Goal: Entertainment & Leisure: Consume media (video, audio)

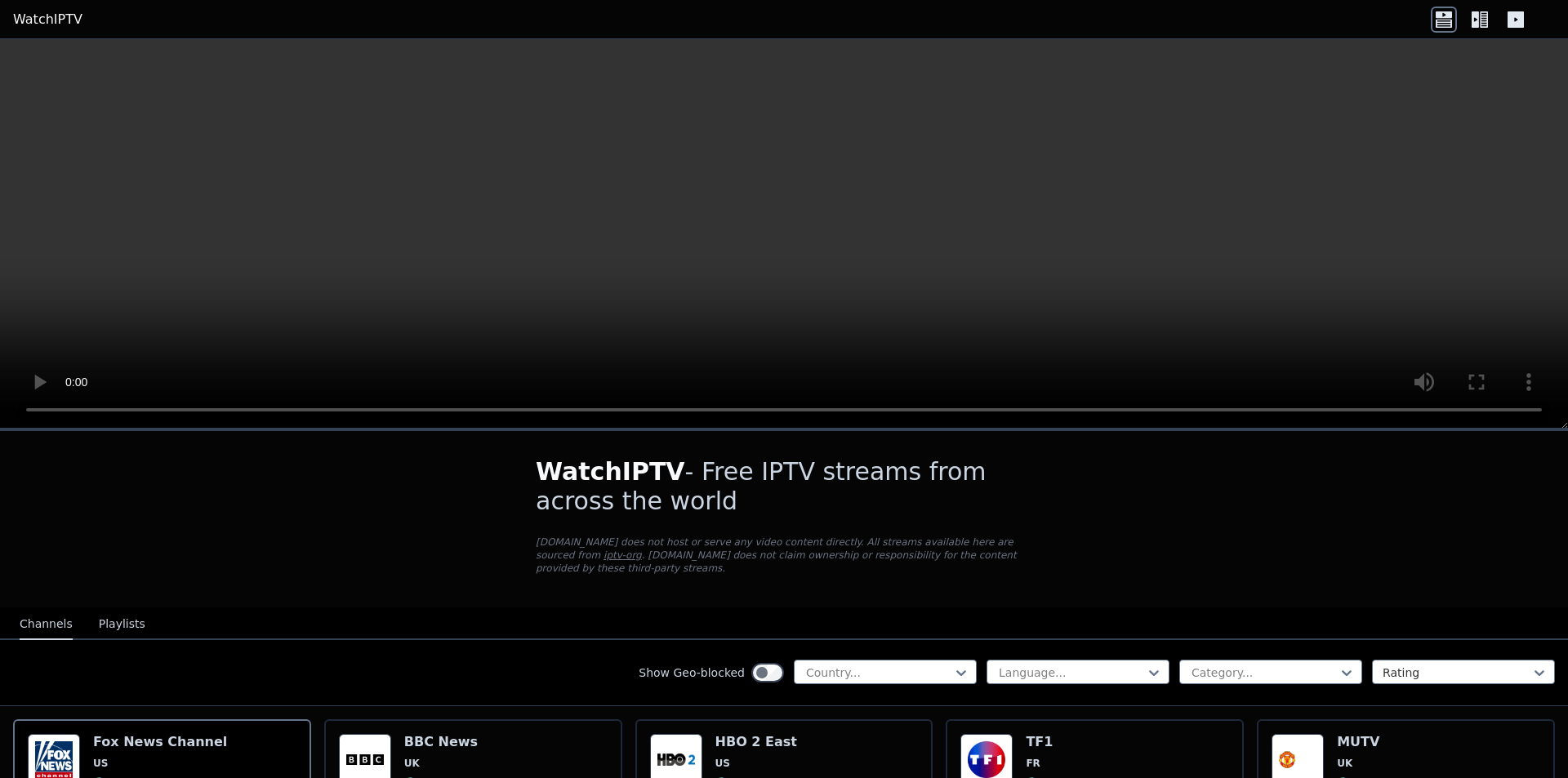
scroll to position [489, 0]
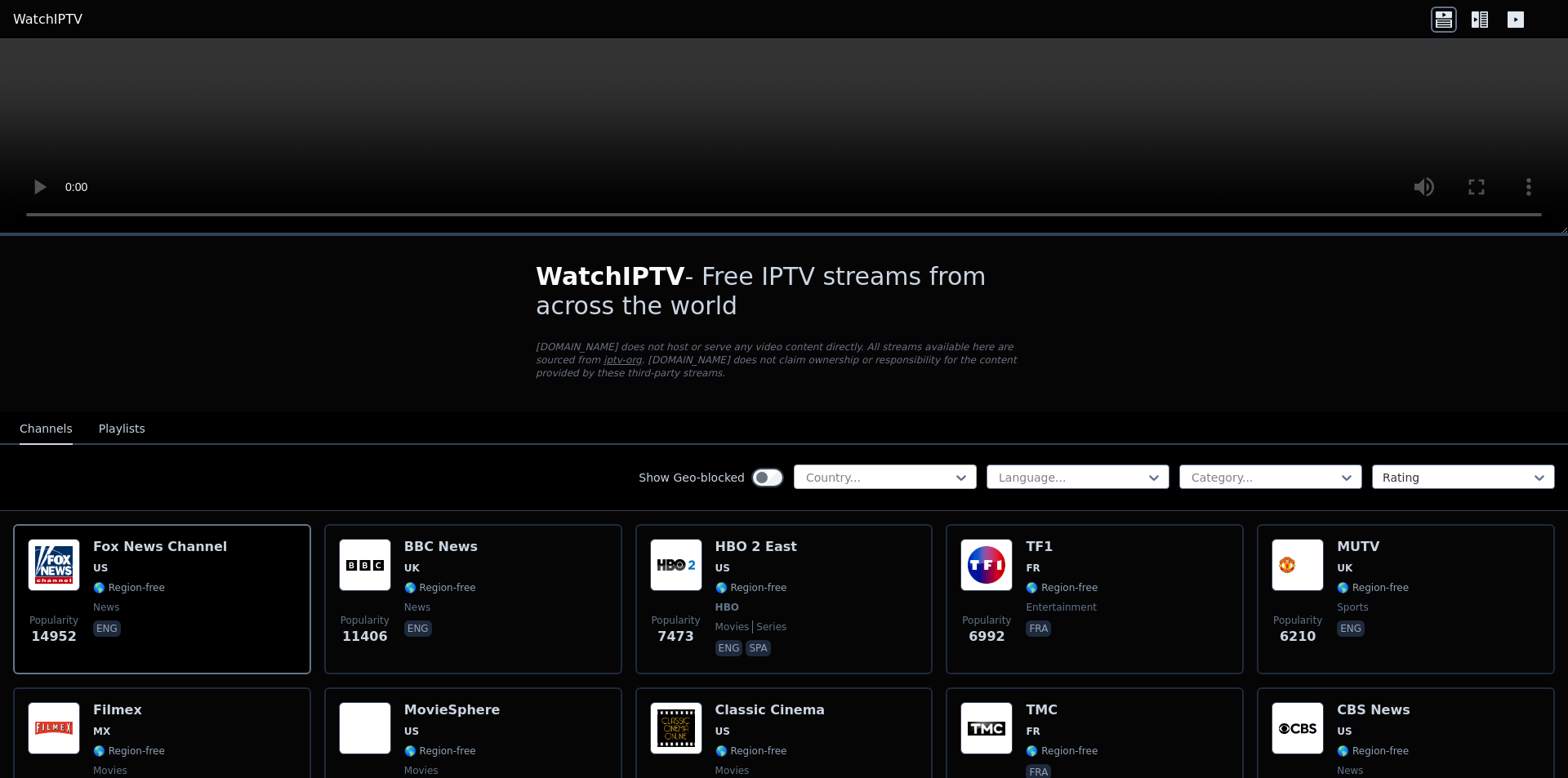
click at [865, 465] on div "Country..." at bounding box center [884, 477] width 183 height 25
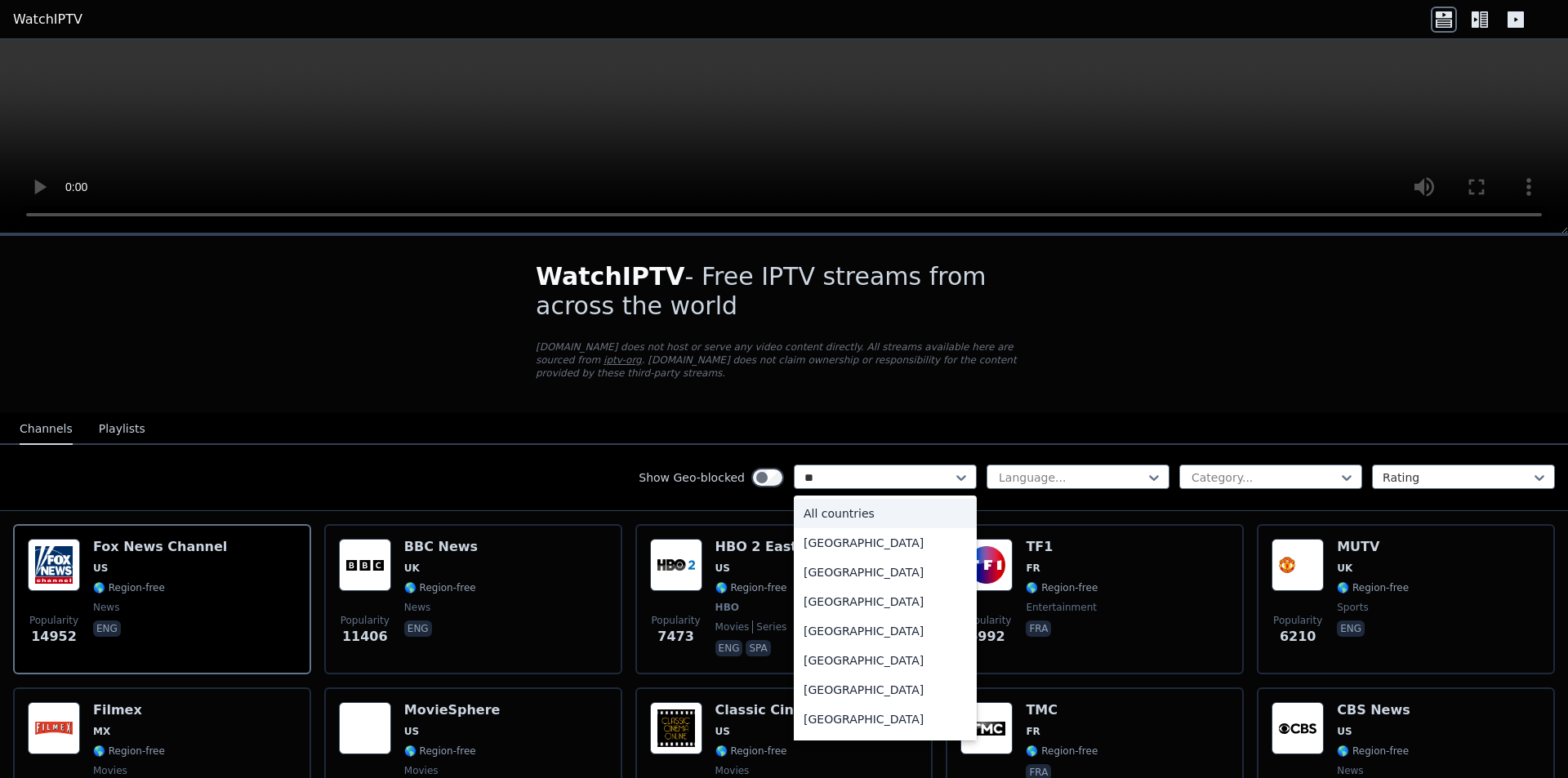
type input "***"
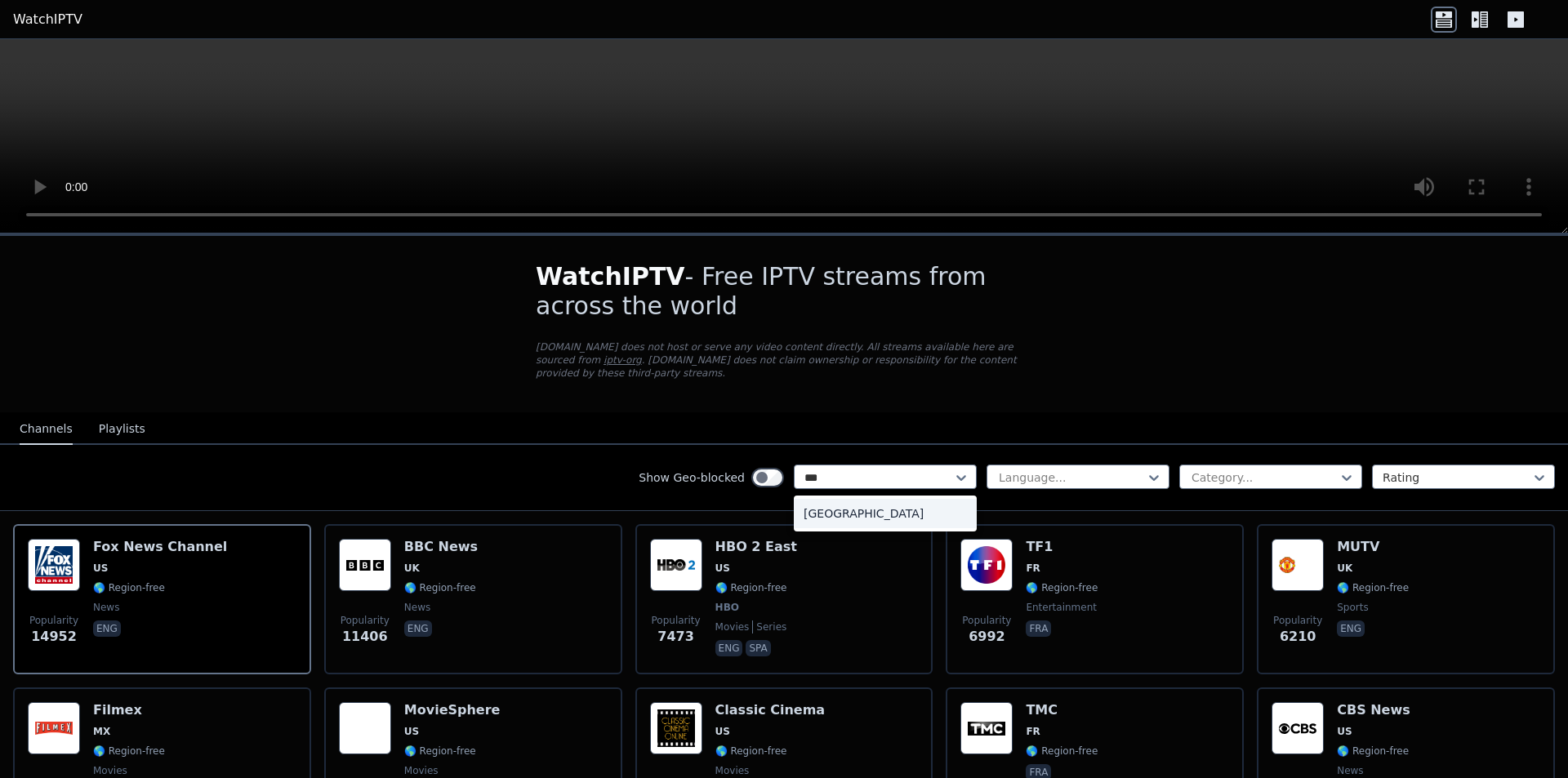
click at [856, 499] on div "[GEOGRAPHIC_DATA]" at bounding box center [884, 513] width 183 height 30
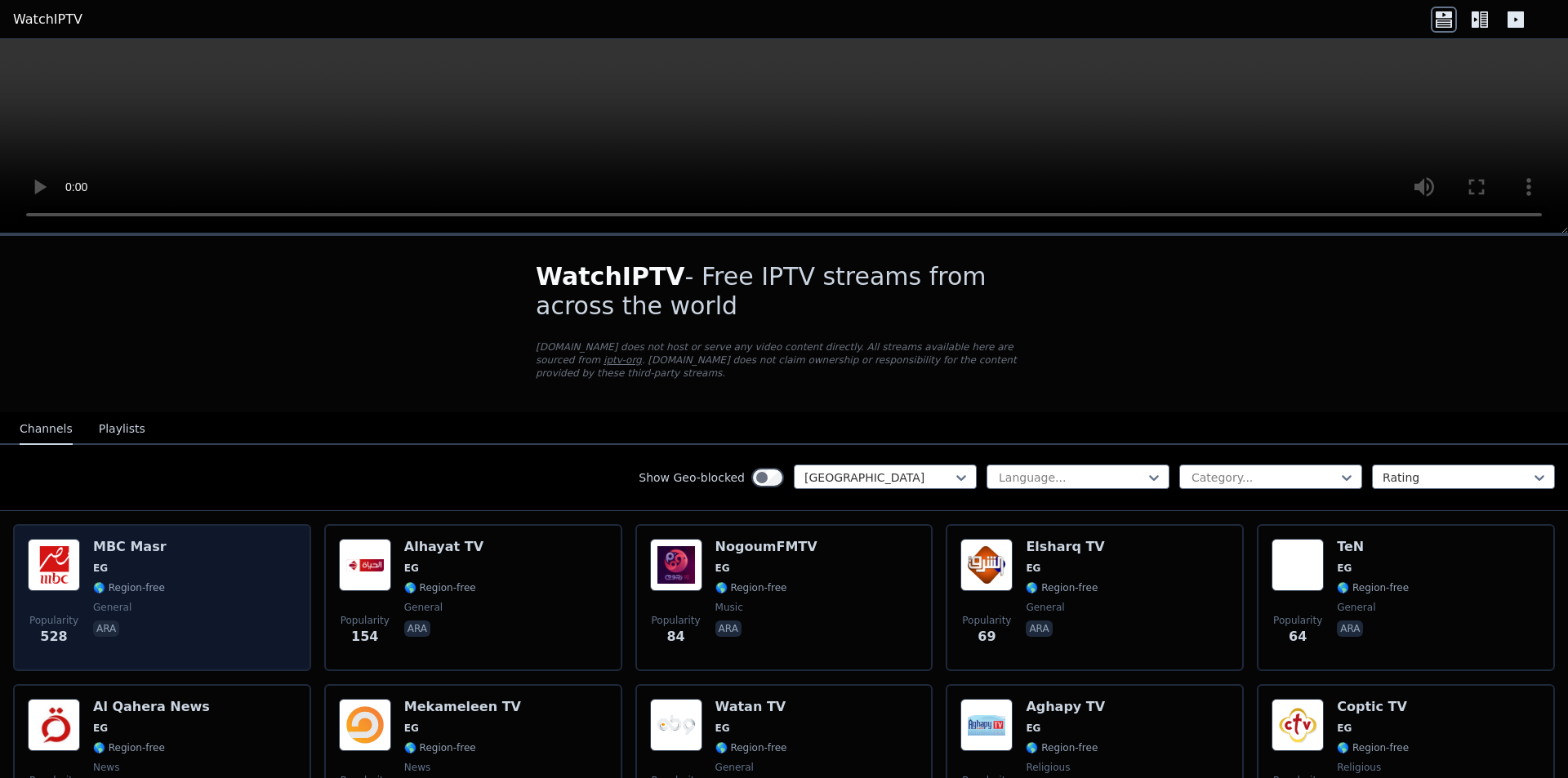
click at [163, 557] on div "Popularity 528 MBC Masr EG 🌎 Region-free general ara" at bounding box center [162, 597] width 269 height 118
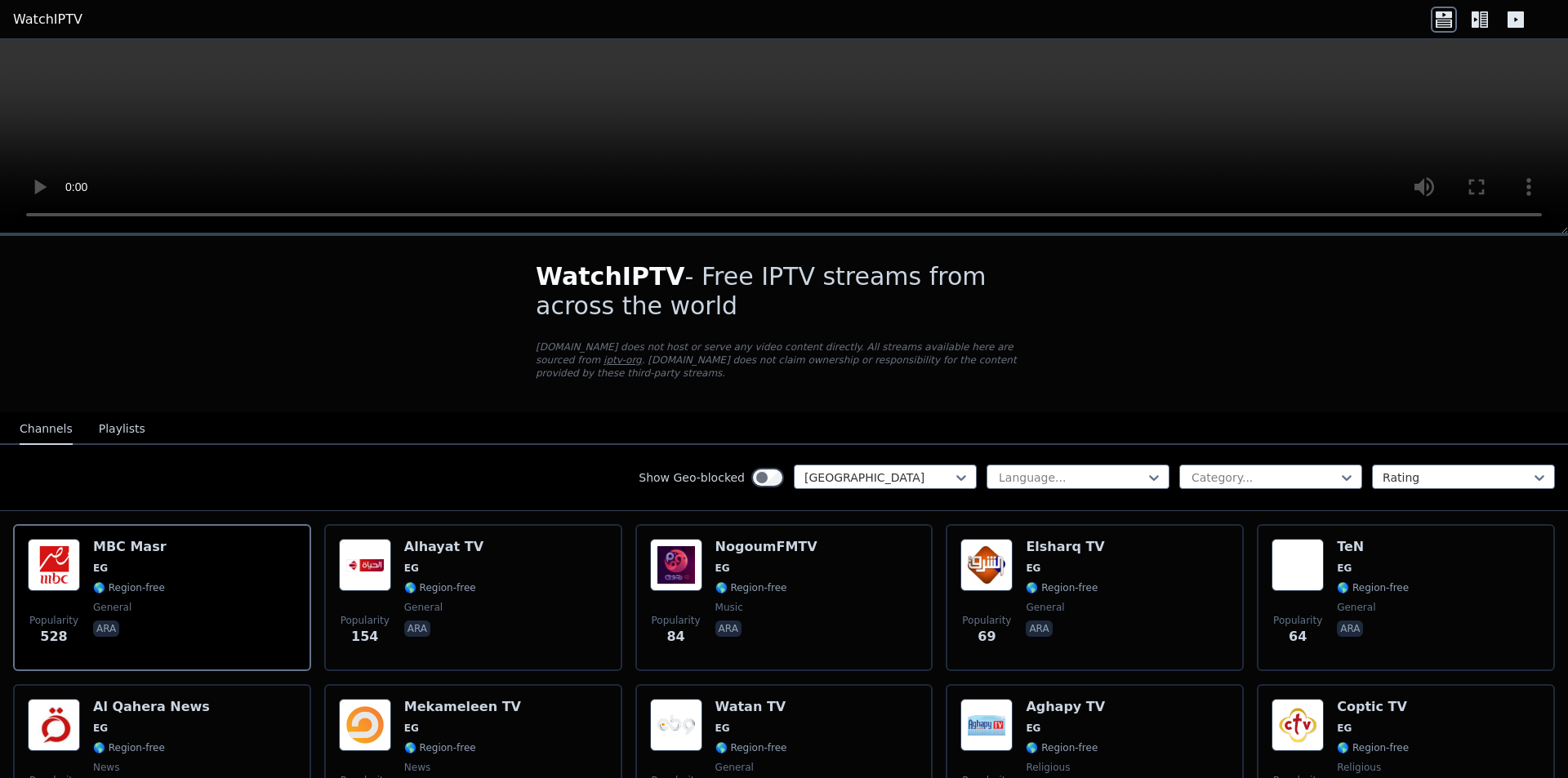
click at [341, 383] on div "WatchIPTV - Free IPTV streams from across the world [DOMAIN_NAME] does not host…" at bounding box center [784, 727] width 1568 height 983
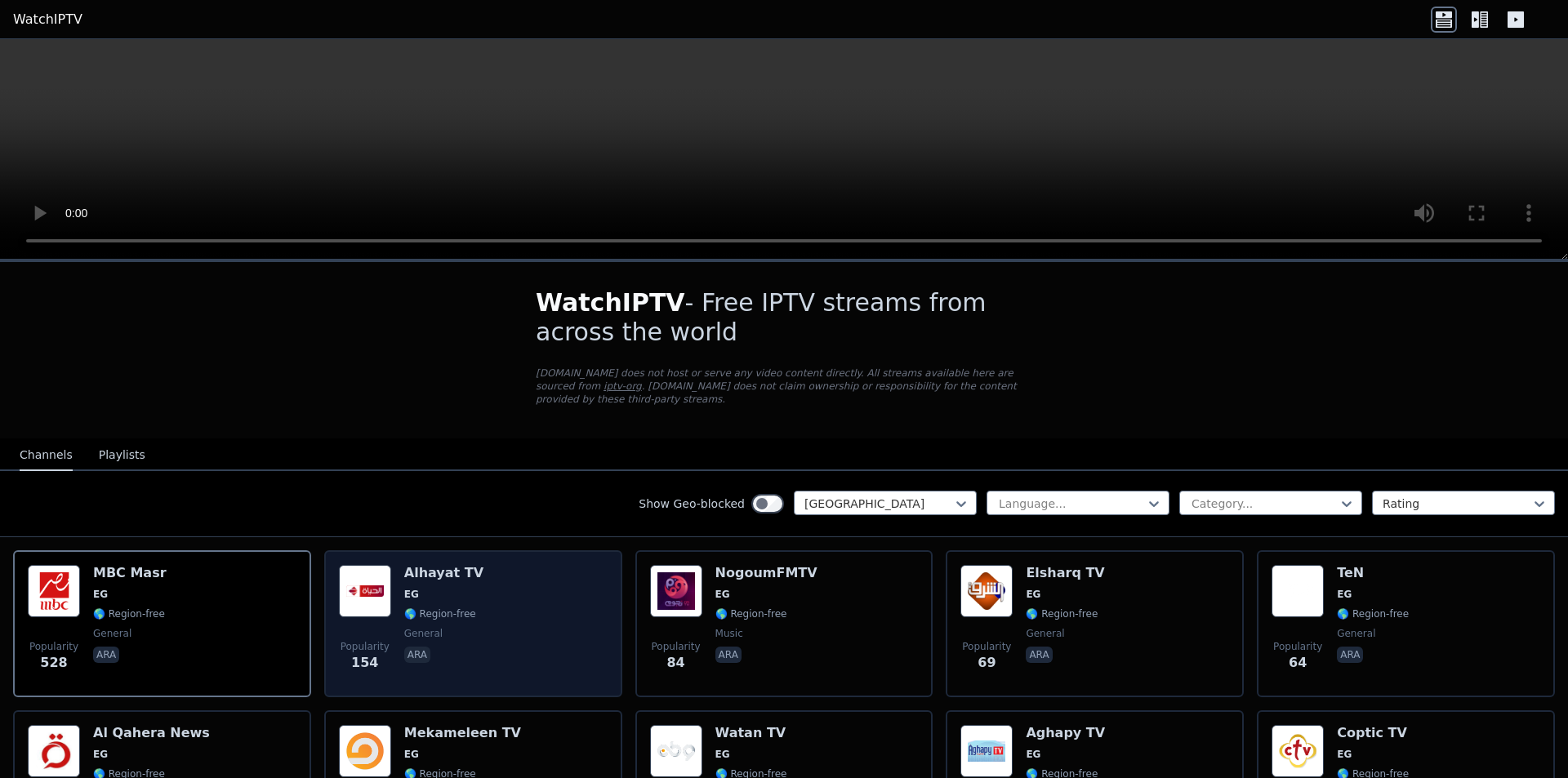
click at [533, 589] on div "Popularity 154 Alhayat TV EG 🌎 Region-free general ara" at bounding box center [472, 623] width 269 height 118
